Goal: Find specific page/section: Find specific page/section

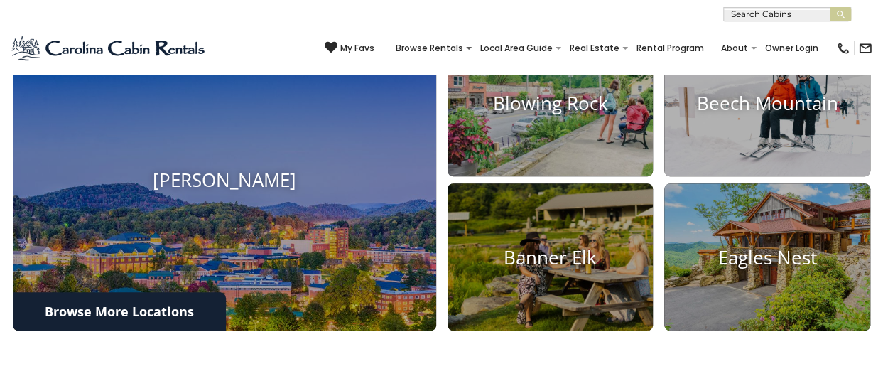
scroll to position [568, 0]
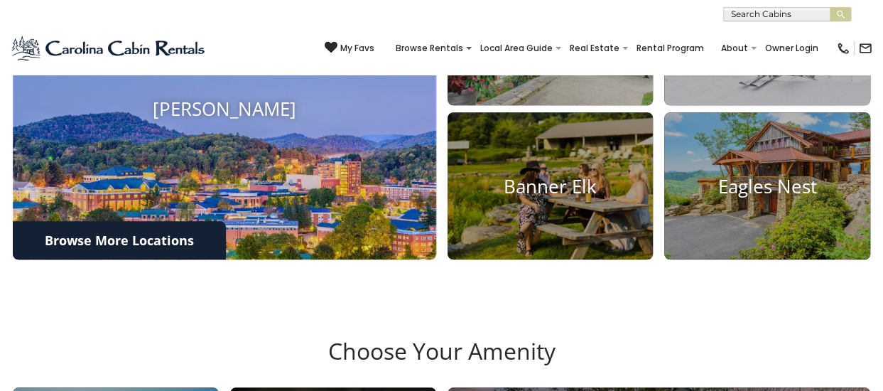
click at [242, 188] on img at bounding box center [223, 109] width 465 height 330
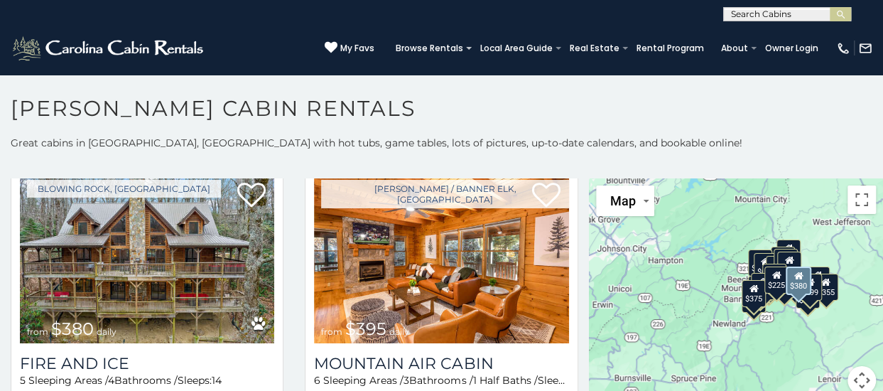
scroll to position [3978, 0]
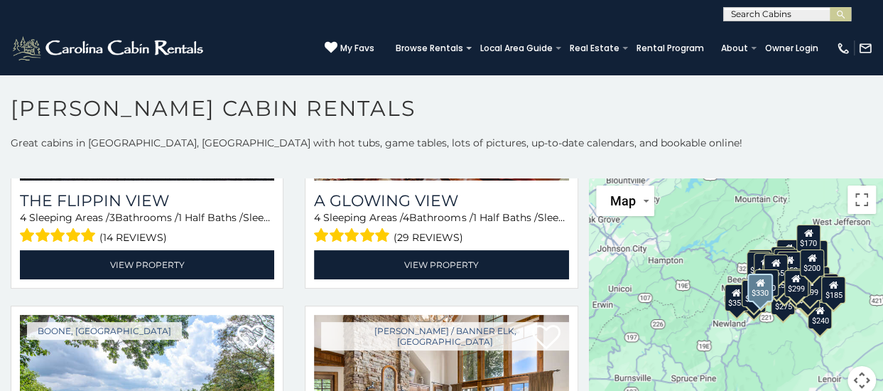
scroll to position [1705, 0]
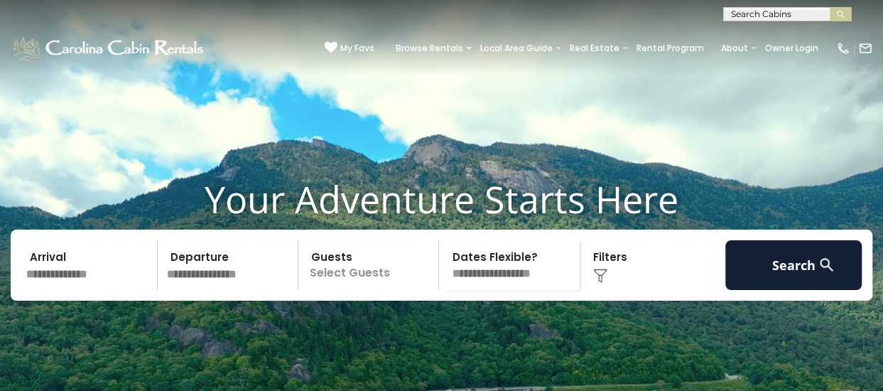
scroll to position [568, 0]
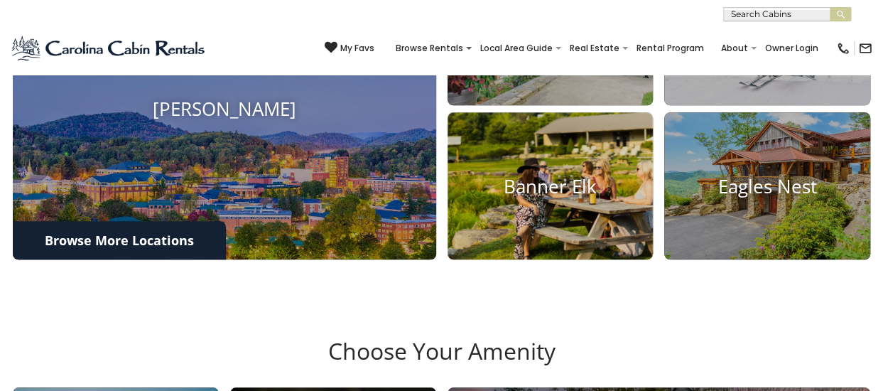
click at [565, 197] on h4 "Banner Elk" at bounding box center [551, 186] width 206 height 22
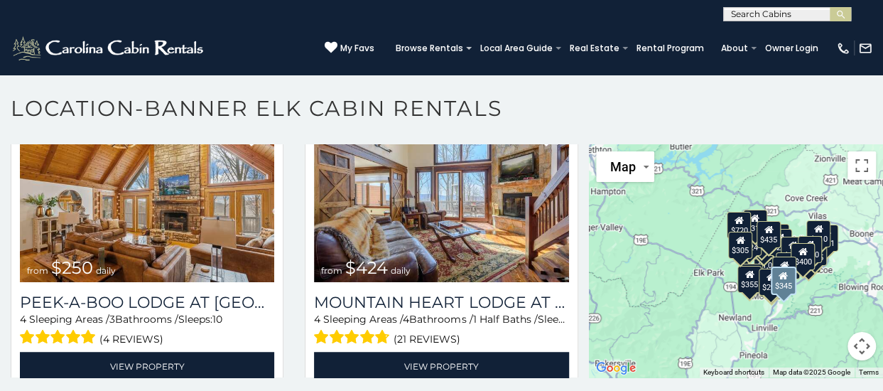
scroll to position [3126, 0]
